Goal: Leave review/rating: Leave review/rating

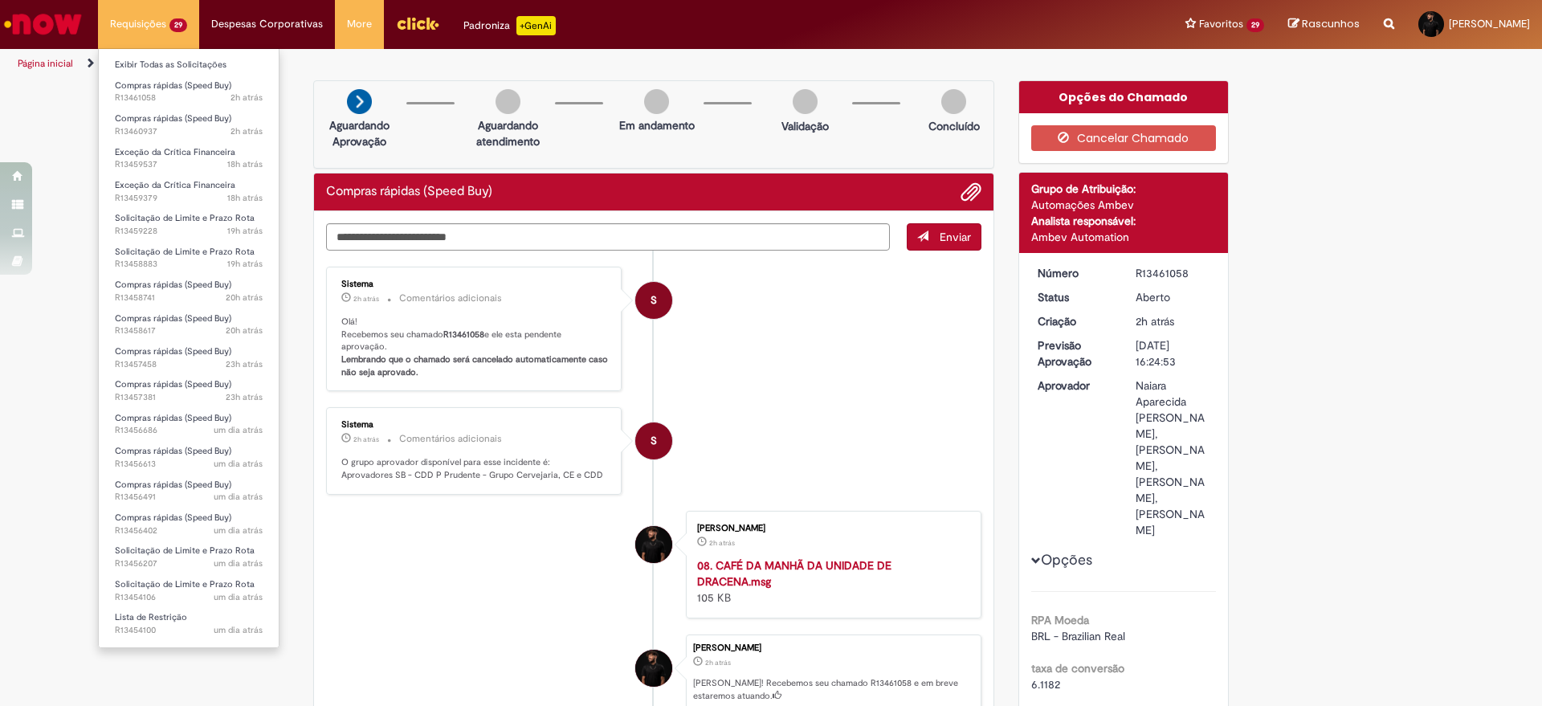
click at [835, 359] on li "S Sistema 2h atrás 2 horas atrás Comentários adicionais Olá! Recebemos seu cham…" at bounding box center [653, 329] width 655 height 125
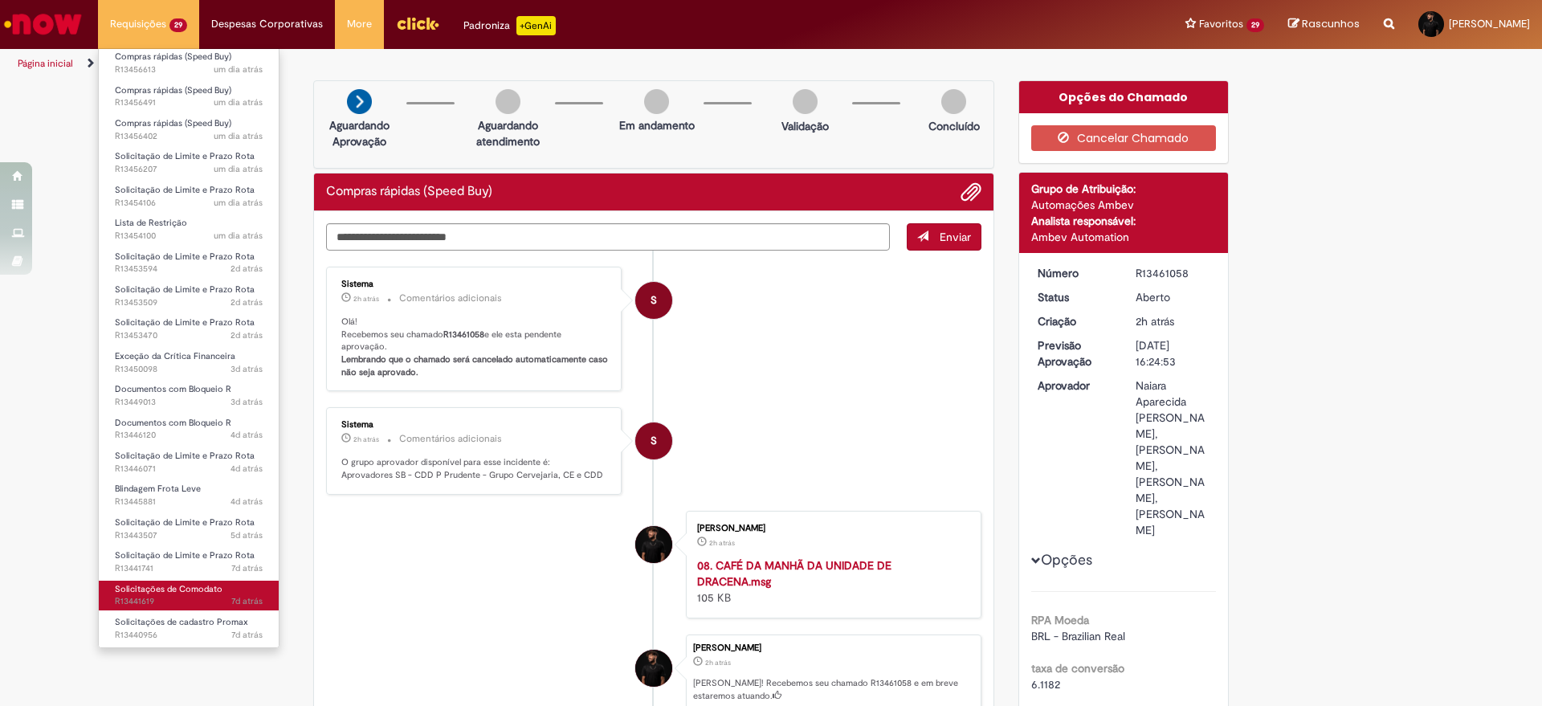
click at [206, 593] on span "Solicitações de Comodato" at bounding box center [169, 589] width 108 height 12
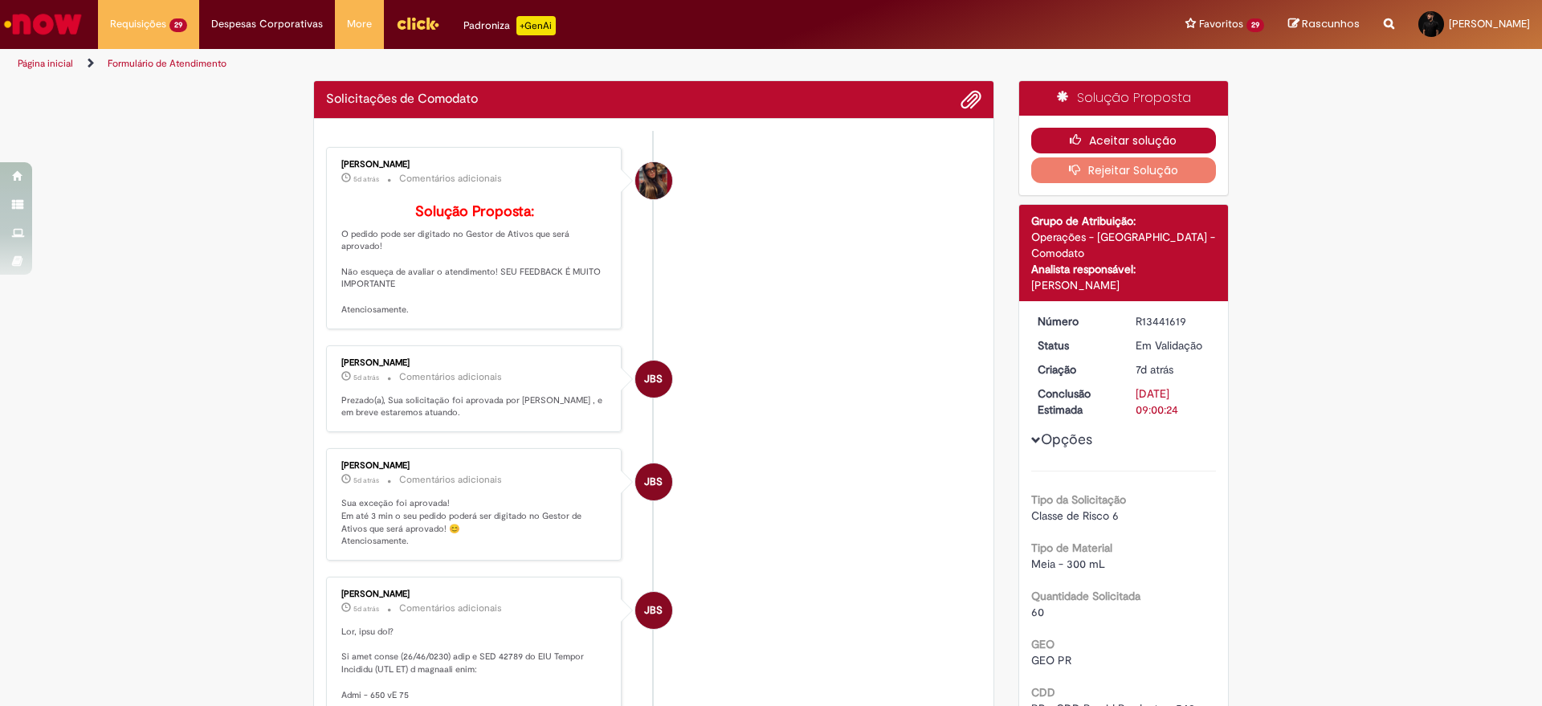
click at [1079, 144] on icon "button" at bounding box center [1079, 139] width 19 height 11
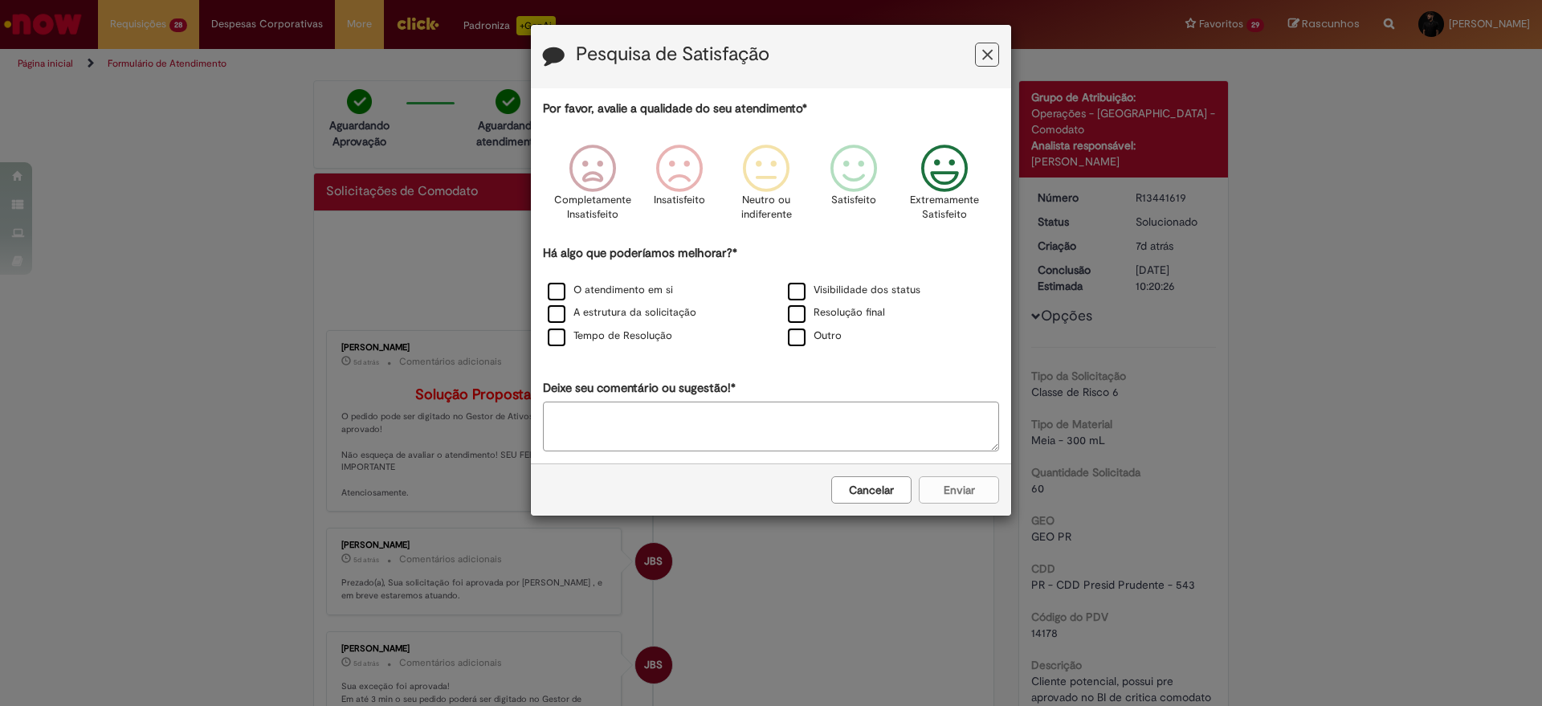
click at [924, 177] on icon "Feedback" at bounding box center [945, 169] width 60 height 48
click at [568, 288] on label "O atendimento em si" at bounding box center [610, 290] width 125 height 15
click at [568, 319] on label "A estrutura da solicitação" at bounding box center [622, 312] width 149 height 15
click at [564, 332] on label "Tempo de Resolução" at bounding box center [610, 335] width 124 height 15
click at [798, 291] on label "Visibilidade dos status" at bounding box center [854, 290] width 133 height 15
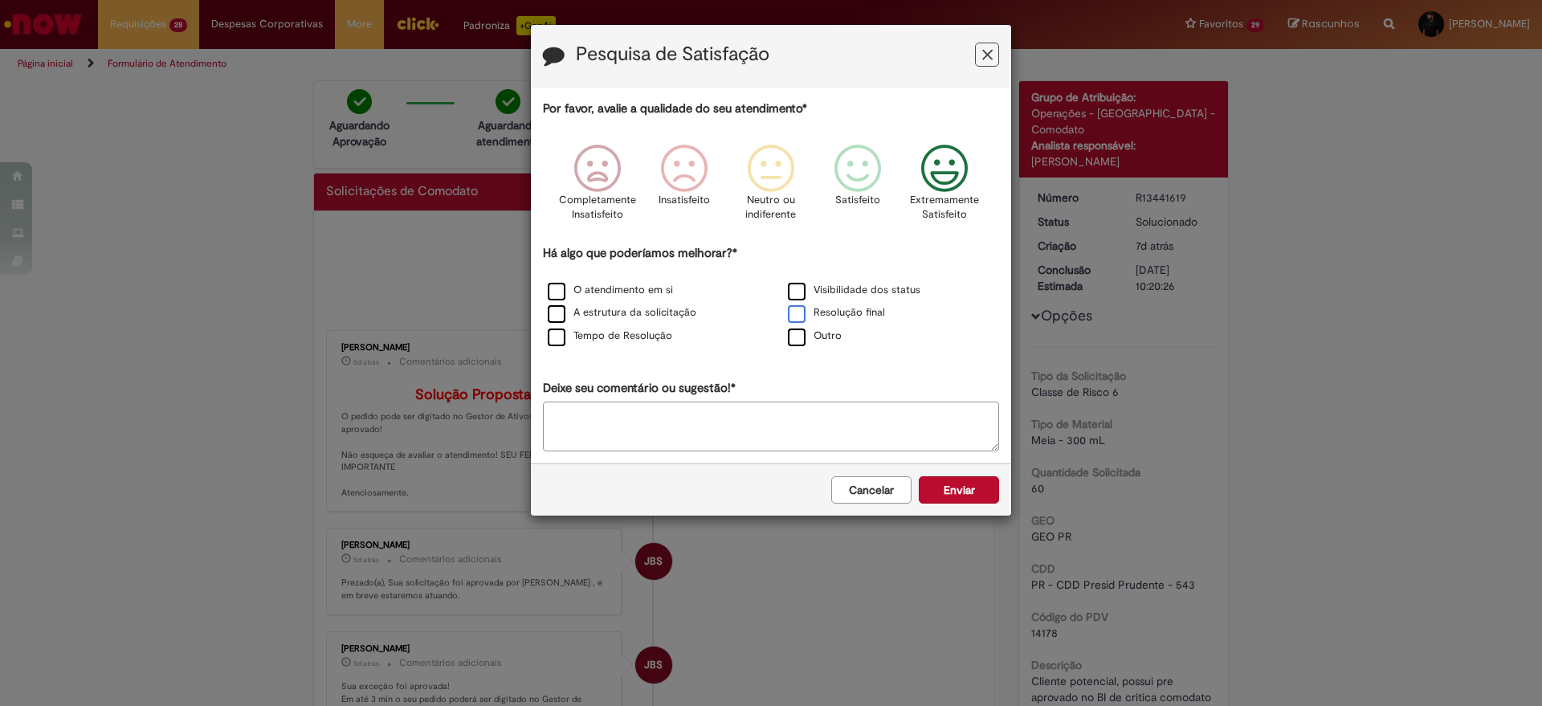
click at [794, 310] on label "Resolução final" at bounding box center [836, 312] width 97 height 15
click at [933, 492] on button "Enviar" at bounding box center [959, 489] width 80 height 27
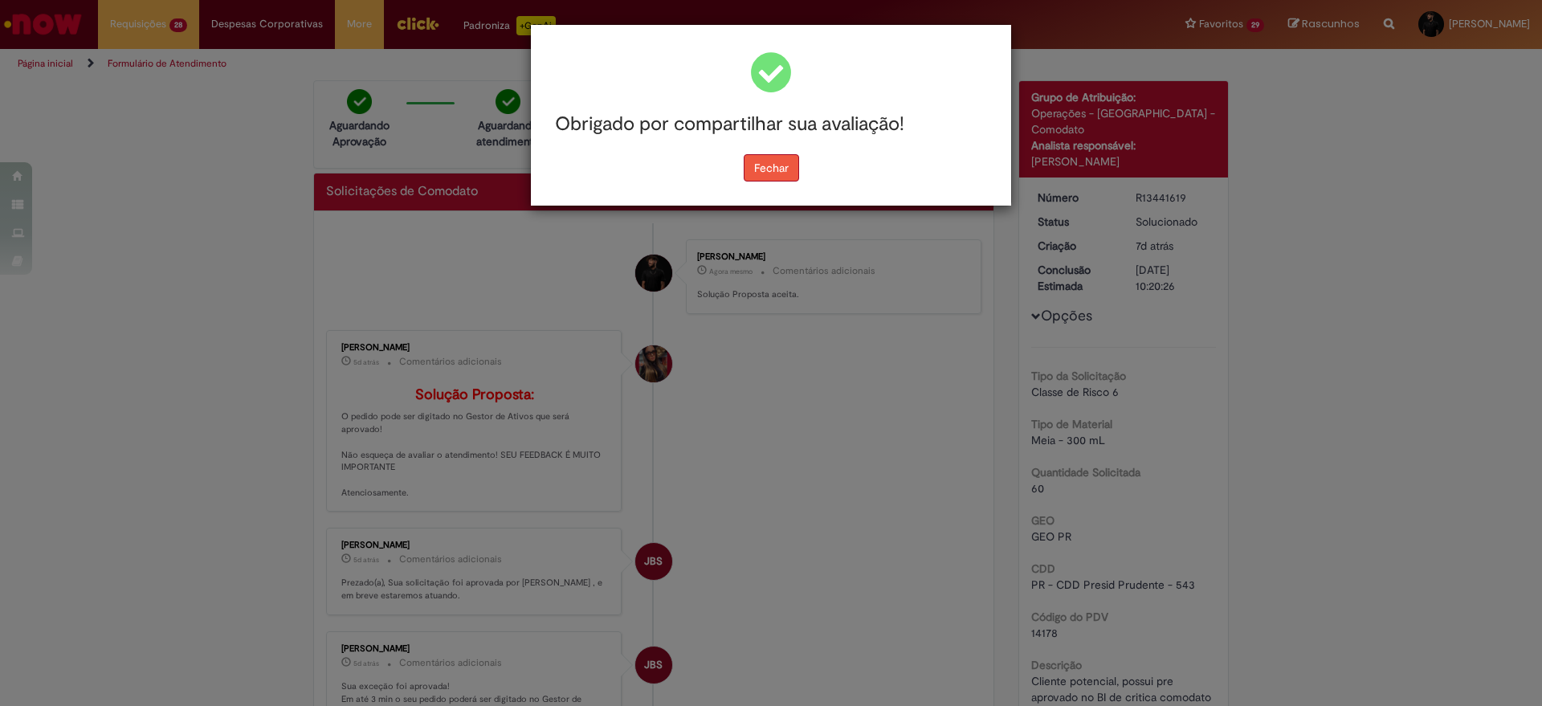
click at [762, 178] on button "Fechar" at bounding box center [771, 167] width 55 height 27
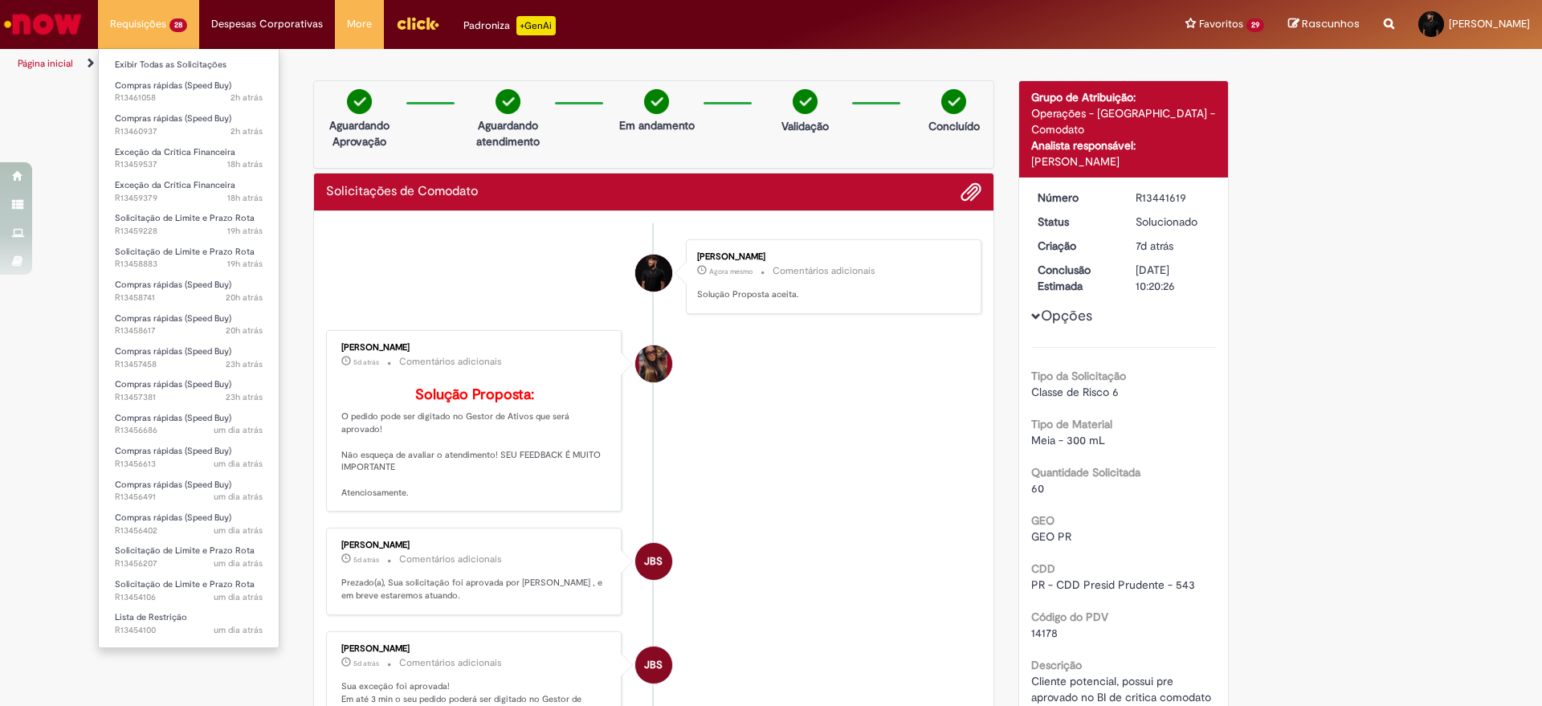
scroll to position [361, 0]
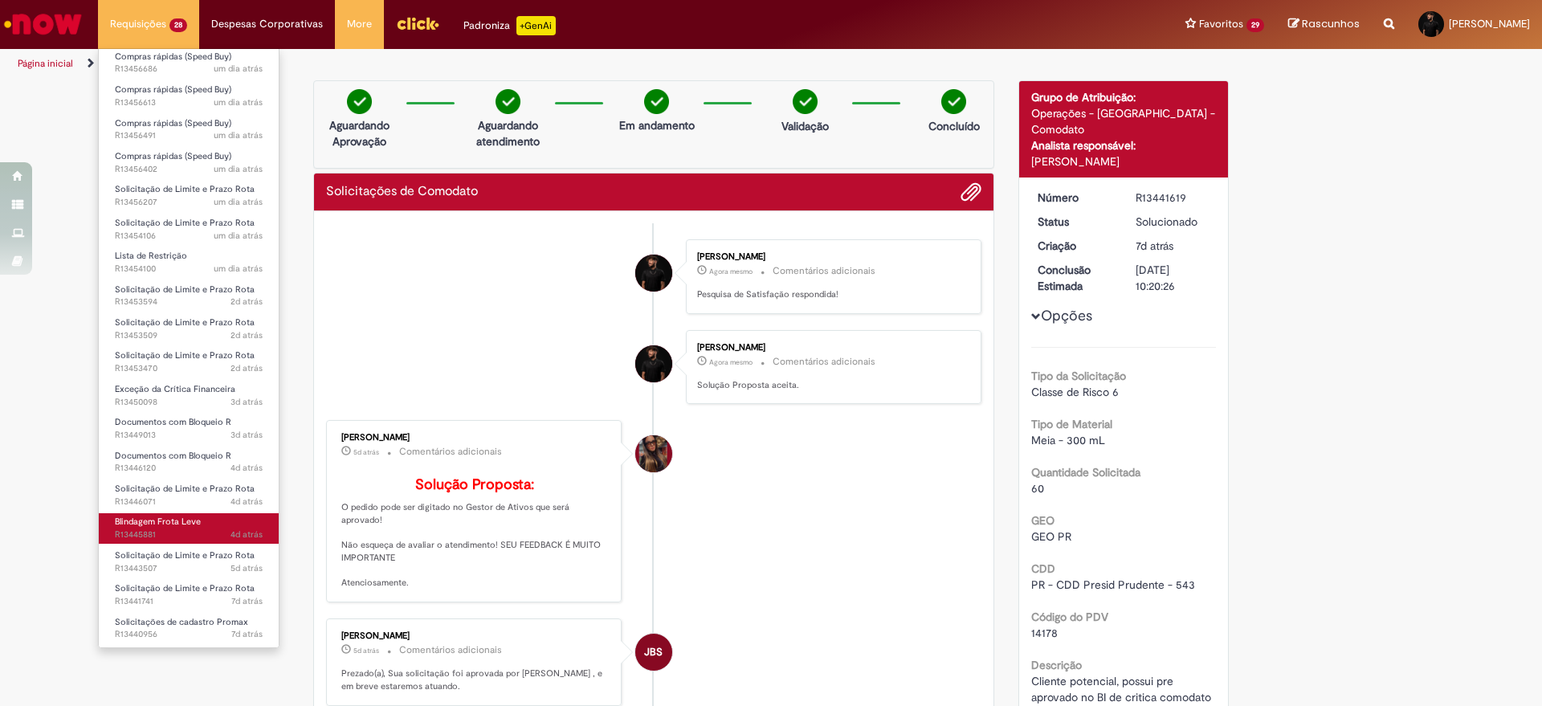
click at [185, 532] on span "4d atrás 4 dias atrás R13445881" at bounding box center [189, 534] width 148 height 13
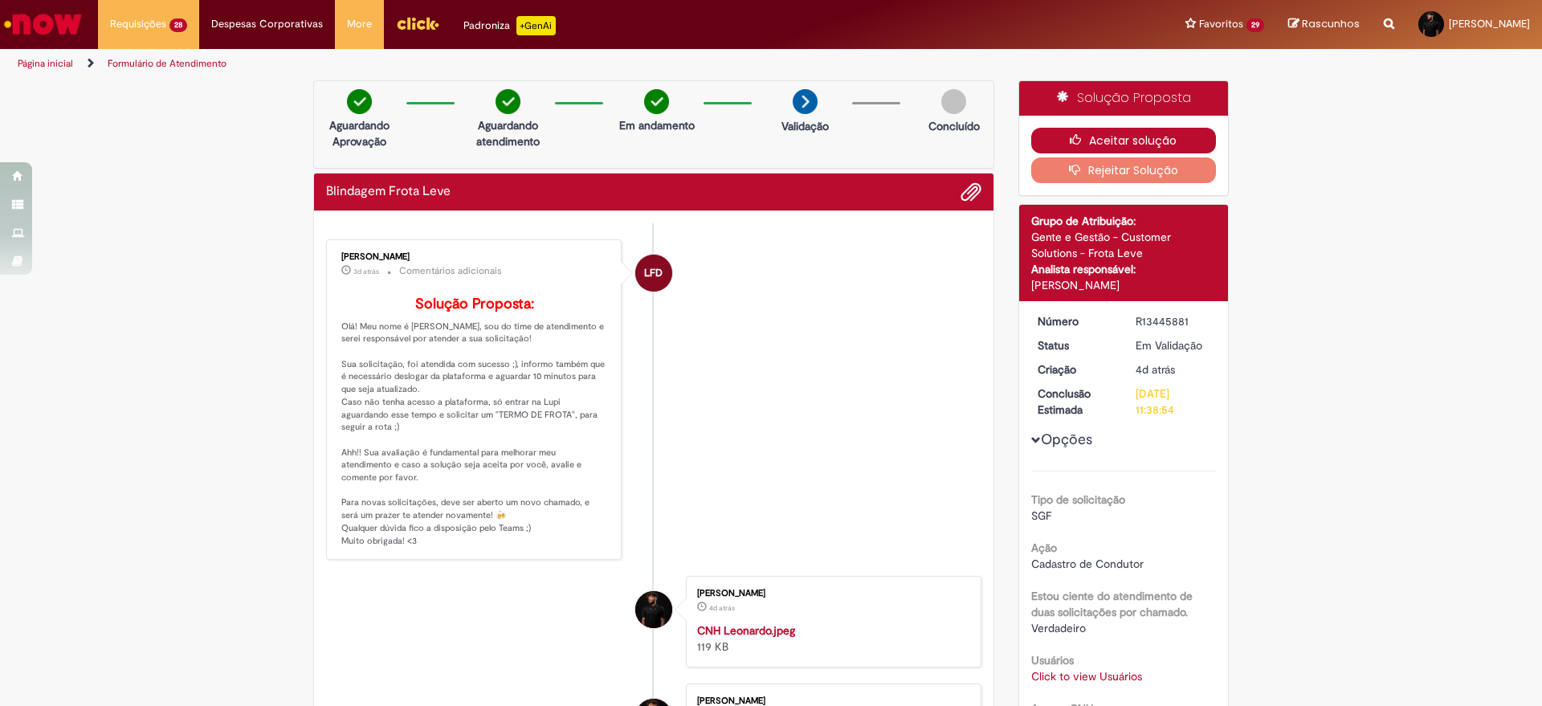
click at [1077, 138] on icon "button" at bounding box center [1079, 139] width 19 height 11
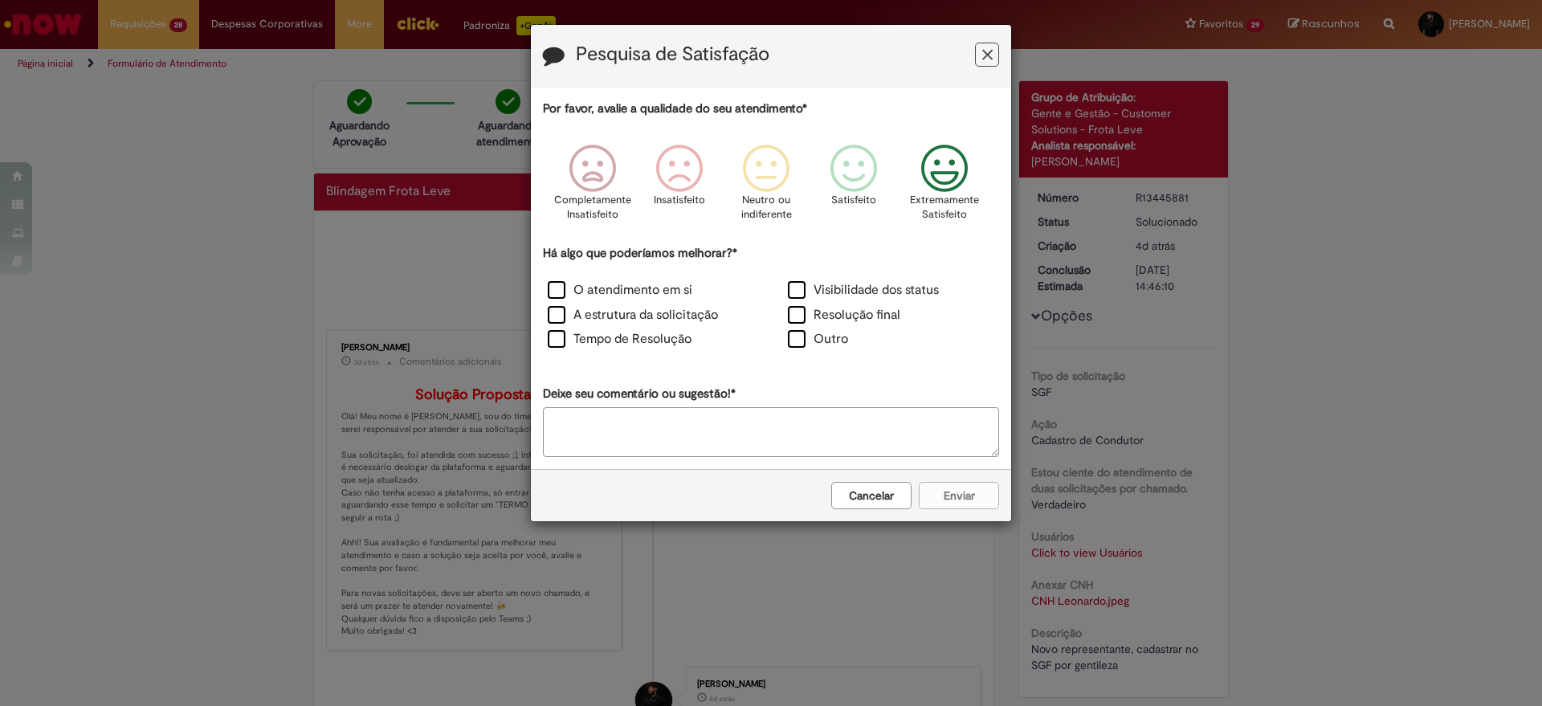
click at [951, 190] on icon "Feedback" at bounding box center [945, 169] width 60 height 48
click at [542, 295] on div "O atendimento em si" at bounding box center [650, 292] width 237 height 22
click at [557, 291] on label "O atendimento em si" at bounding box center [620, 290] width 145 height 18
click at [553, 304] on div "A estrutura da solicitação" at bounding box center [651, 316] width 240 height 25
click at [555, 329] on div "Tempo de Resolução" at bounding box center [651, 340] width 240 height 25
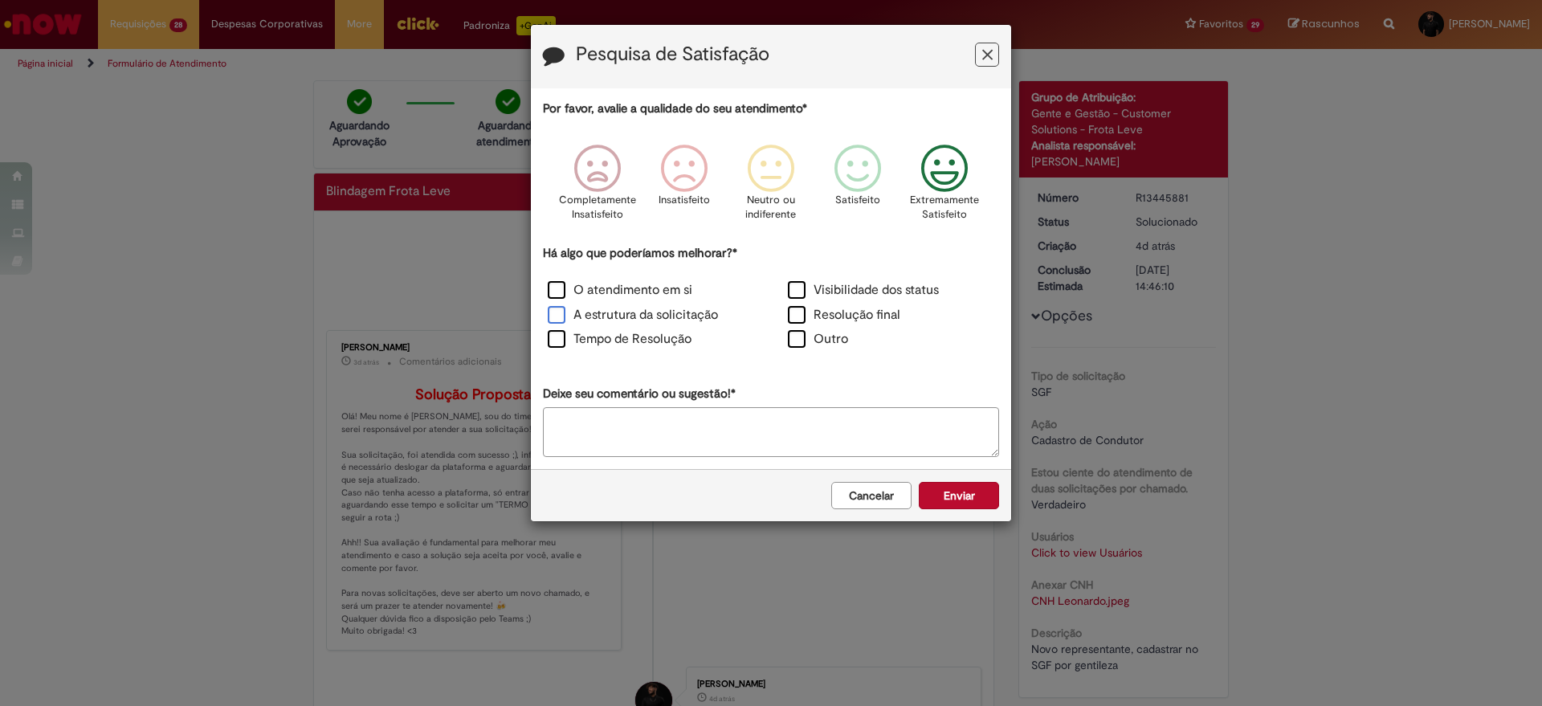
click at [557, 312] on label "A estrutura da solicitação" at bounding box center [633, 315] width 170 height 18
click at [558, 341] on label "Tempo de Resolução" at bounding box center [620, 339] width 144 height 18
click at [801, 292] on label "Visibilidade dos status" at bounding box center [863, 290] width 151 height 18
click at [798, 311] on label "Resolução final" at bounding box center [844, 315] width 112 height 18
click at [953, 492] on button "Enviar" at bounding box center [959, 495] width 80 height 27
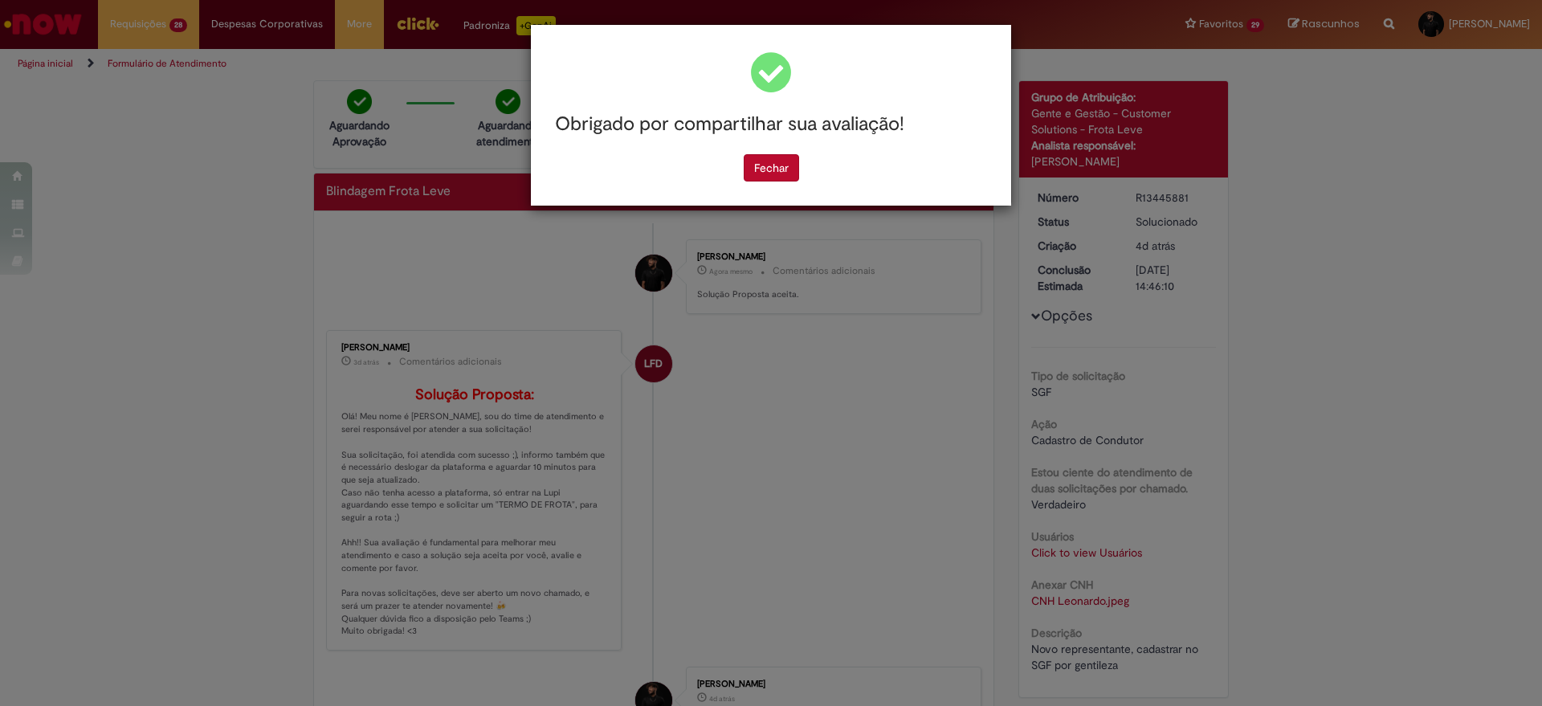
click at [774, 186] on div "Obrigado por compartilhar sua avaliação! [GEOGRAPHIC_DATA]" at bounding box center [771, 115] width 480 height 181
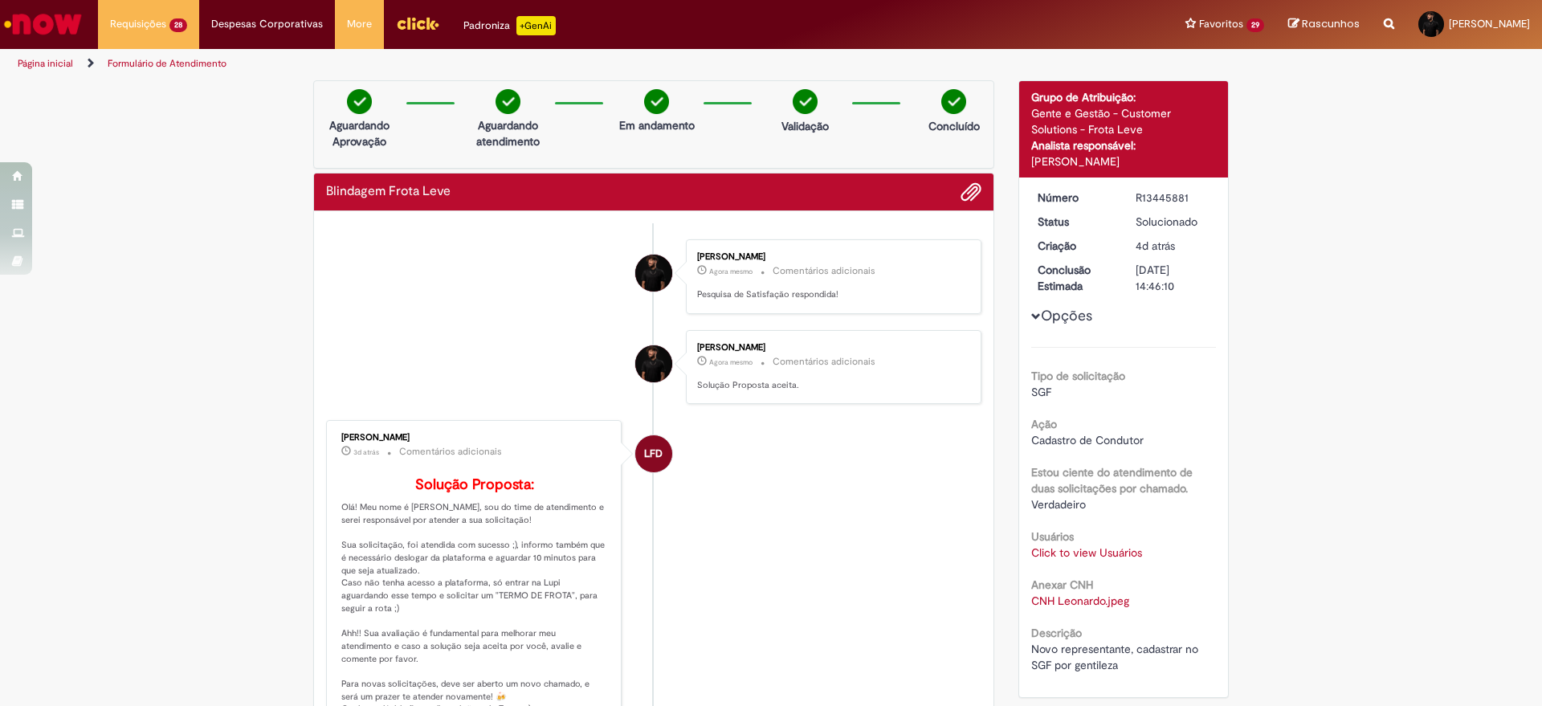
click at [772, 183] on div "Obrigado por compartilhar sua avaliação! [GEOGRAPHIC_DATA]" at bounding box center [771, 353] width 1542 height 706
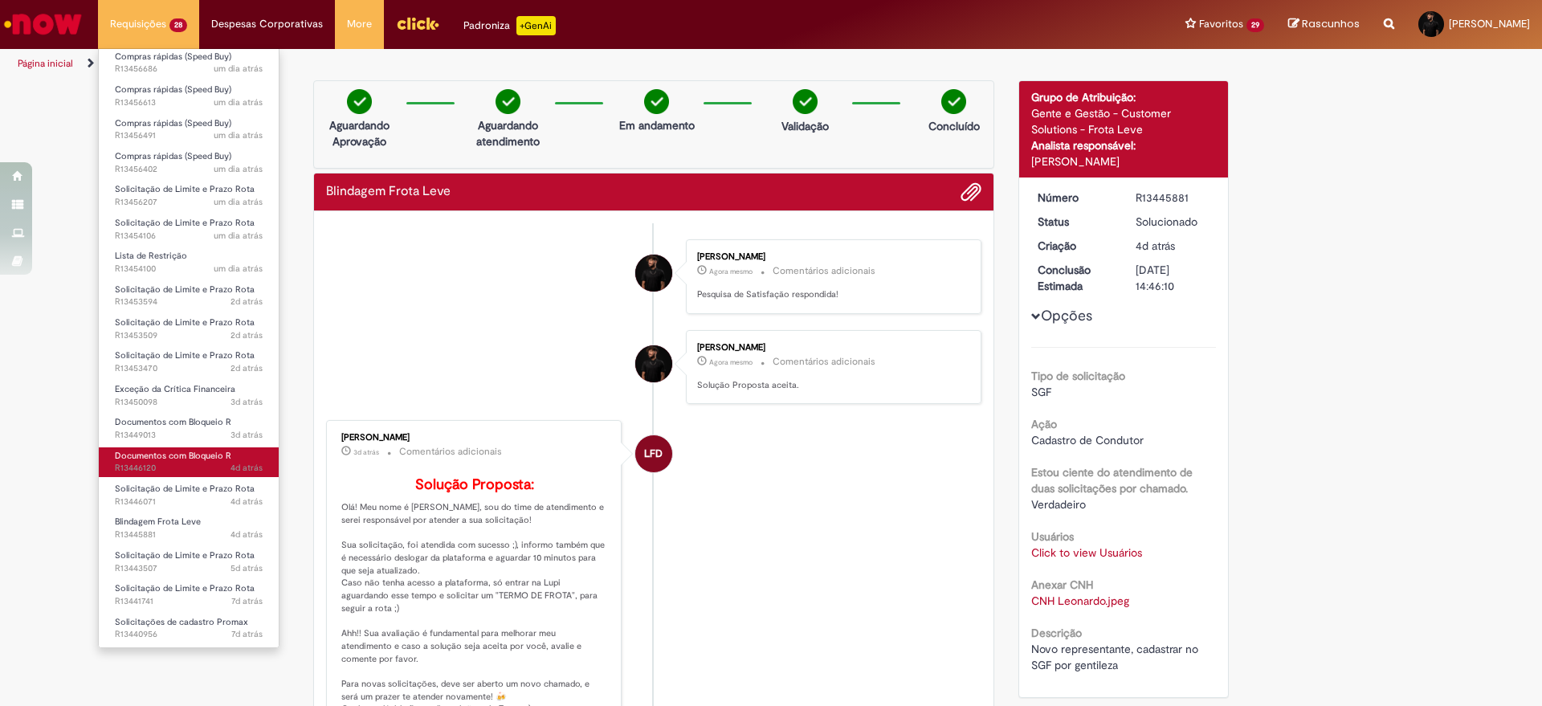
click at [211, 466] on span "4d atrás 4 dias atrás R13446120" at bounding box center [189, 468] width 148 height 13
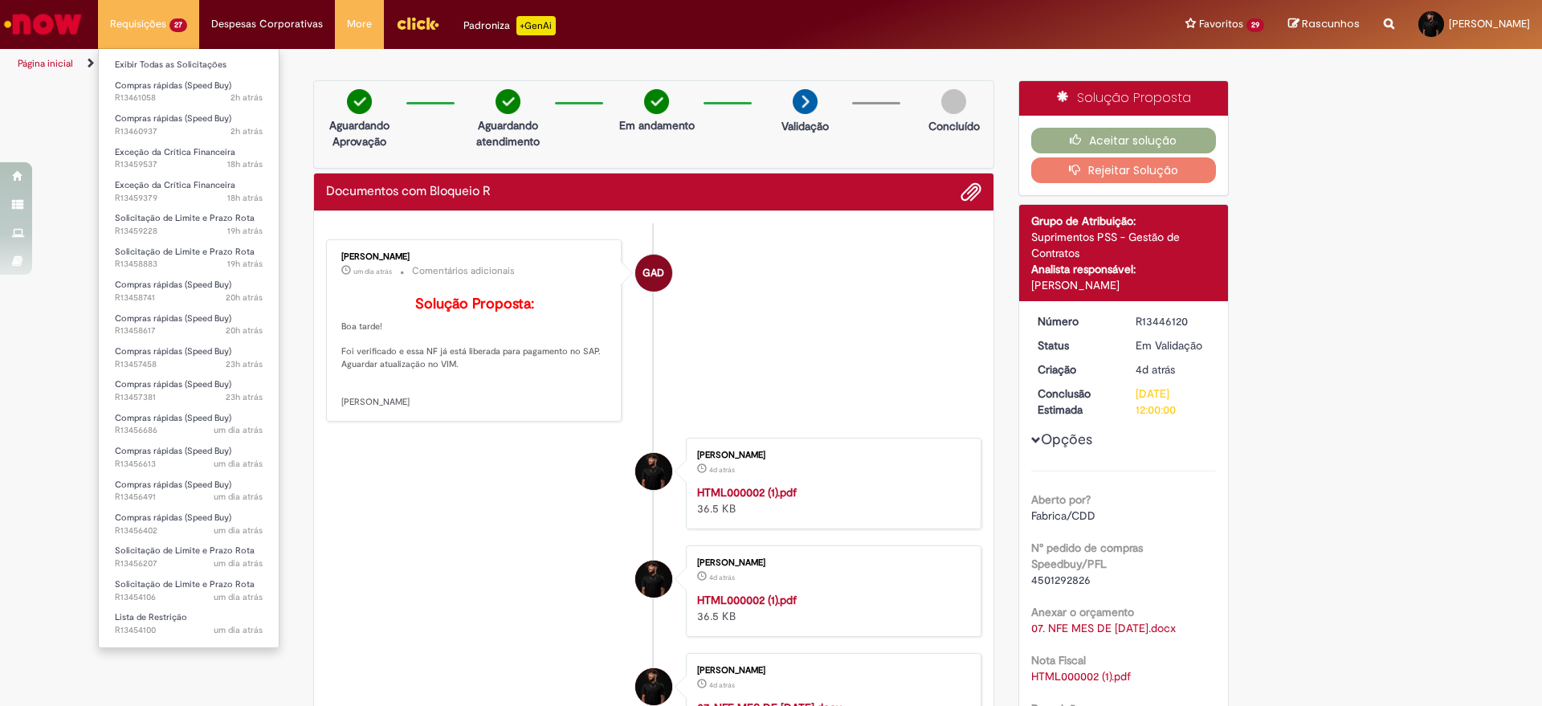
scroll to position [328, 0]
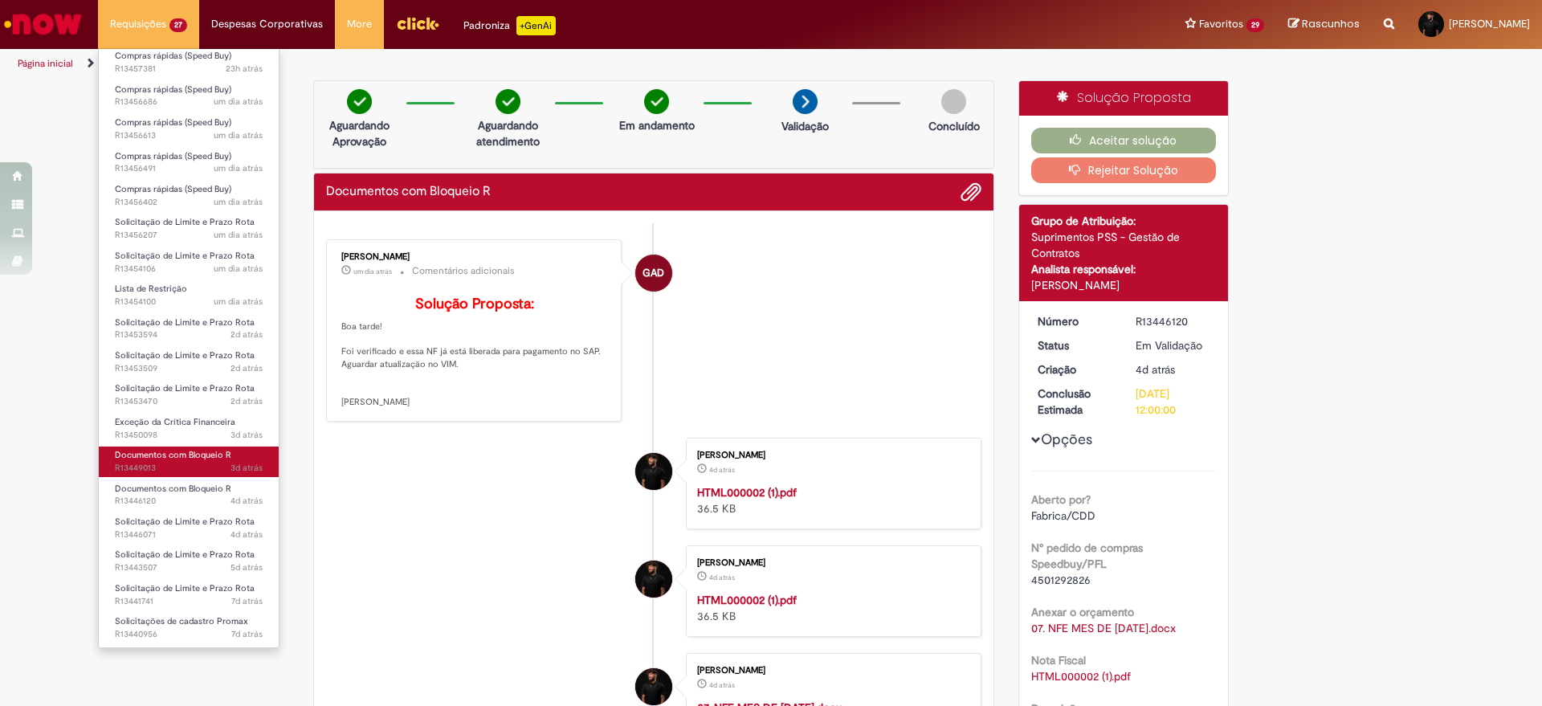
click at [184, 449] on span "Documentos com Bloqueio R" at bounding box center [173, 455] width 116 height 12
